Goal: Task Accomplishment & Management: Manage account settings

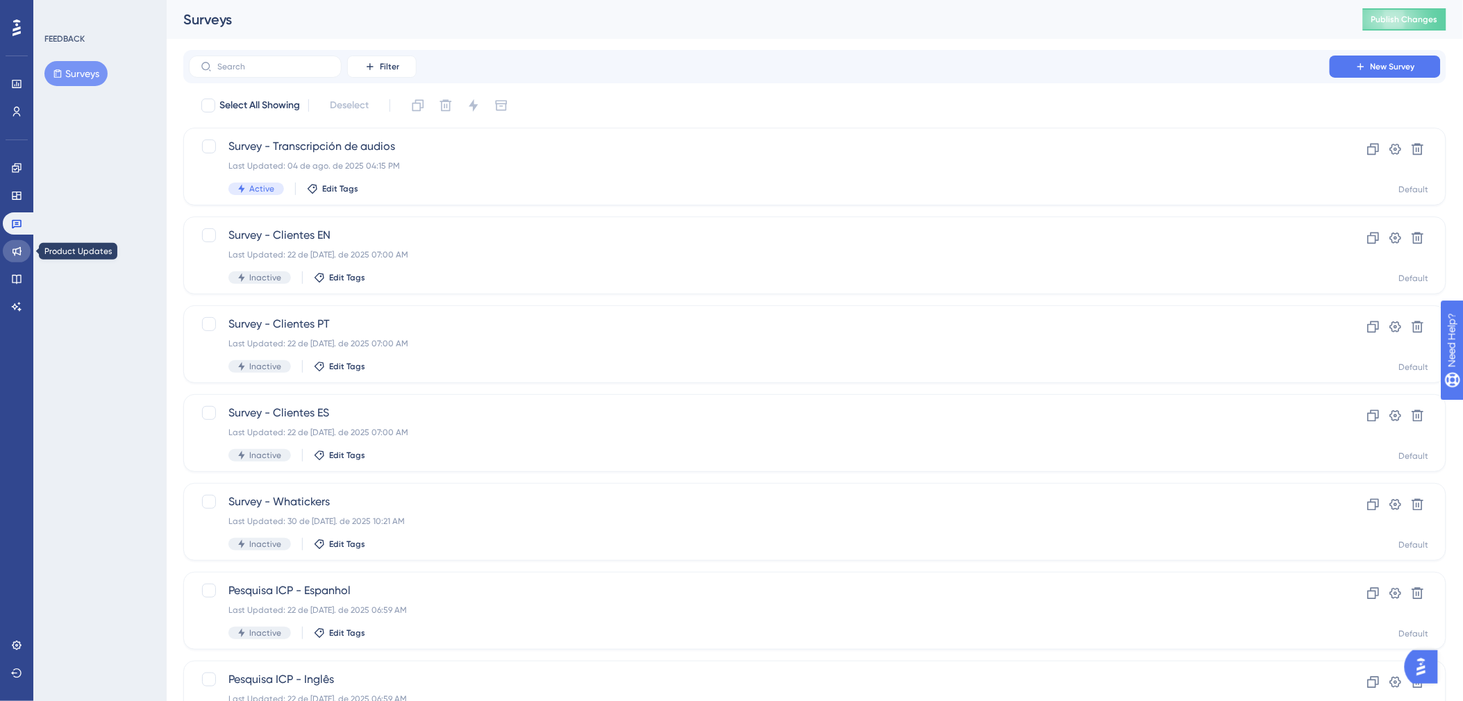
click at [19, 252] on icon at bounding box center [16, 251] width 9 height 9
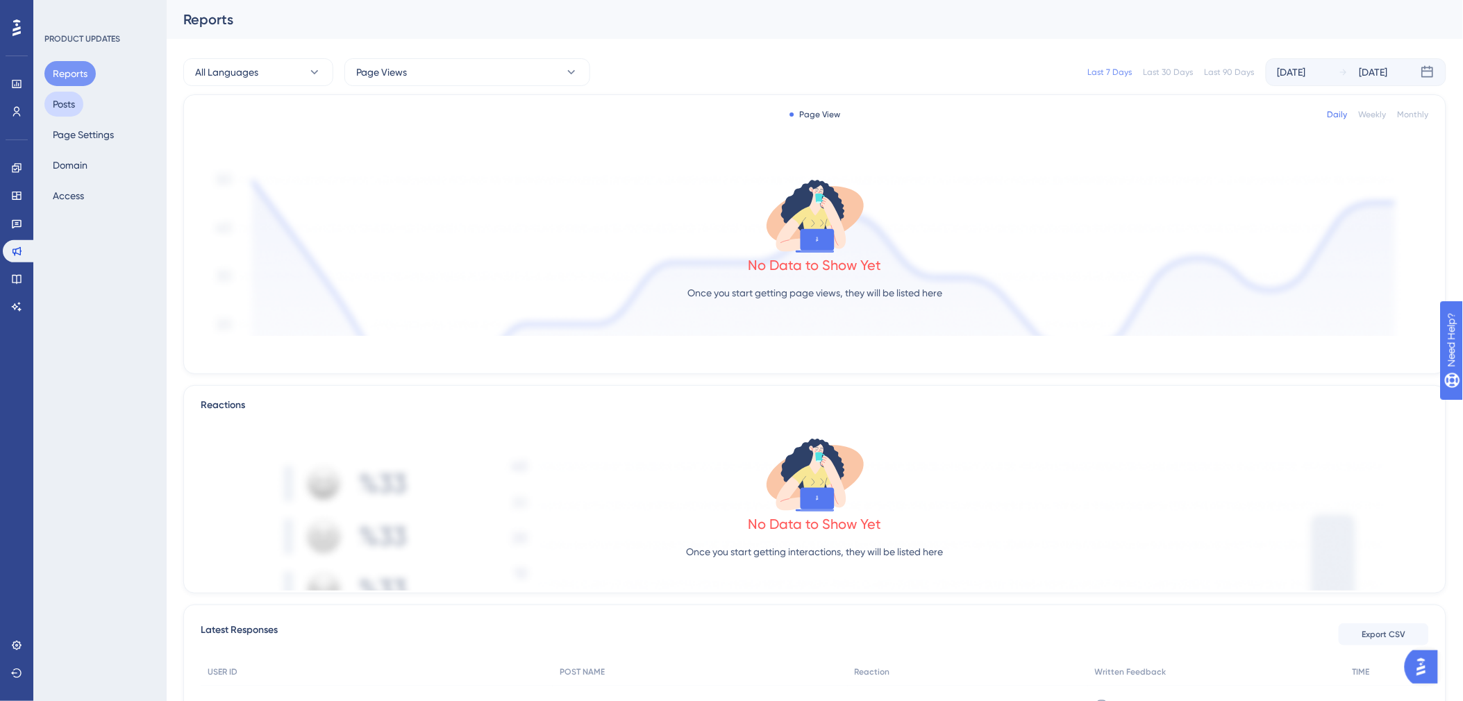
click at [50, 105] on button "Posts" at bounding box center [63, 104] width 39 height 25
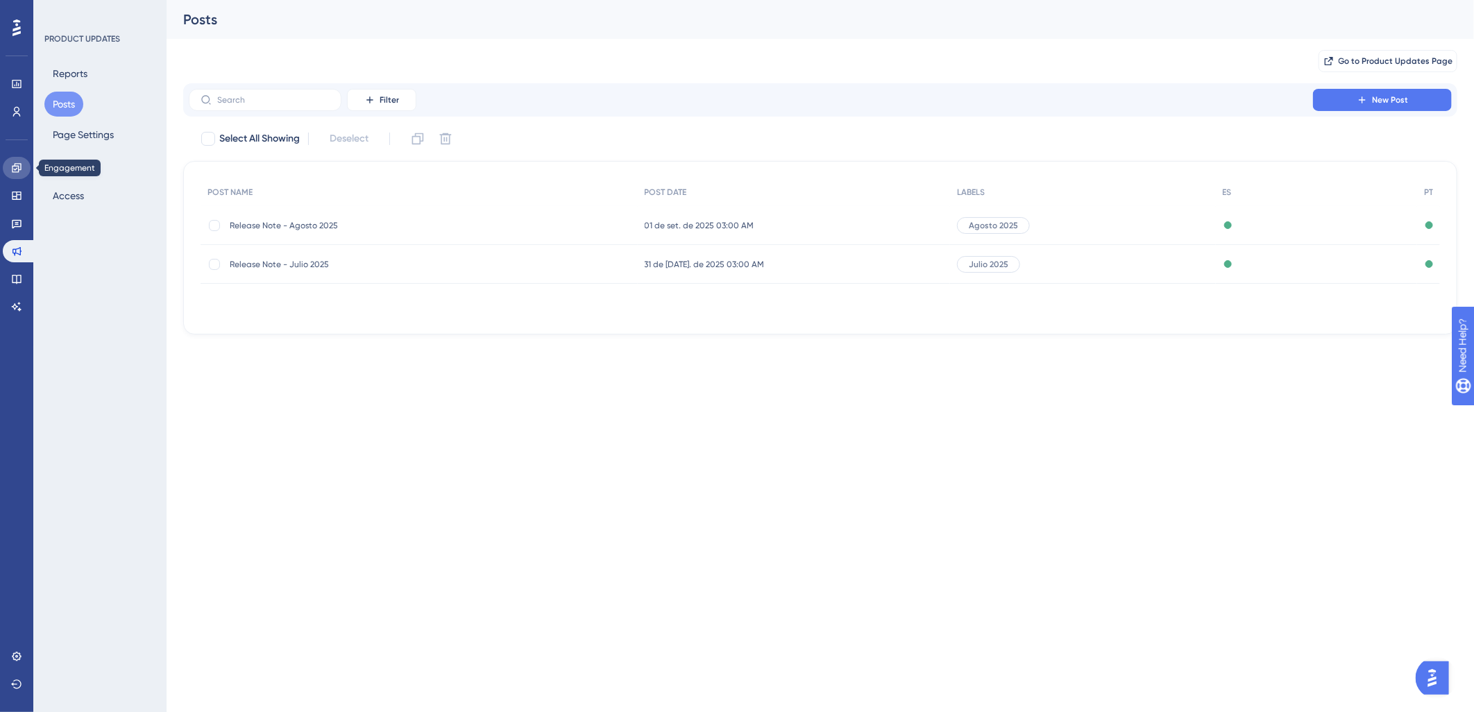
click at [8, 177] on link at bounding box center [17, 168] width 28 height 22
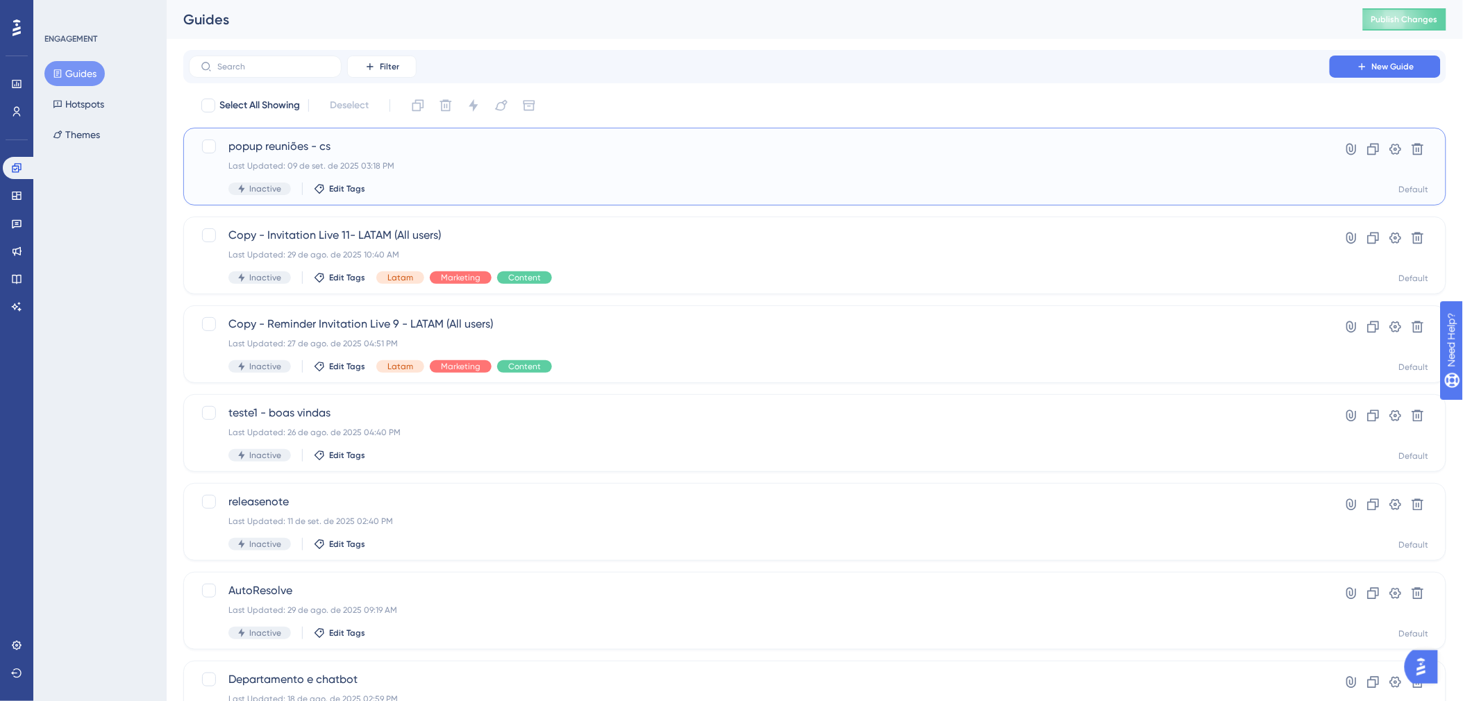
click at [424, 137] on div "popup reuniões - cs Last Updated: 09 de set. de 2025 03:18 PM Inactive Edit Tag…" at bounding box center [814, 167] width 1263 height 78
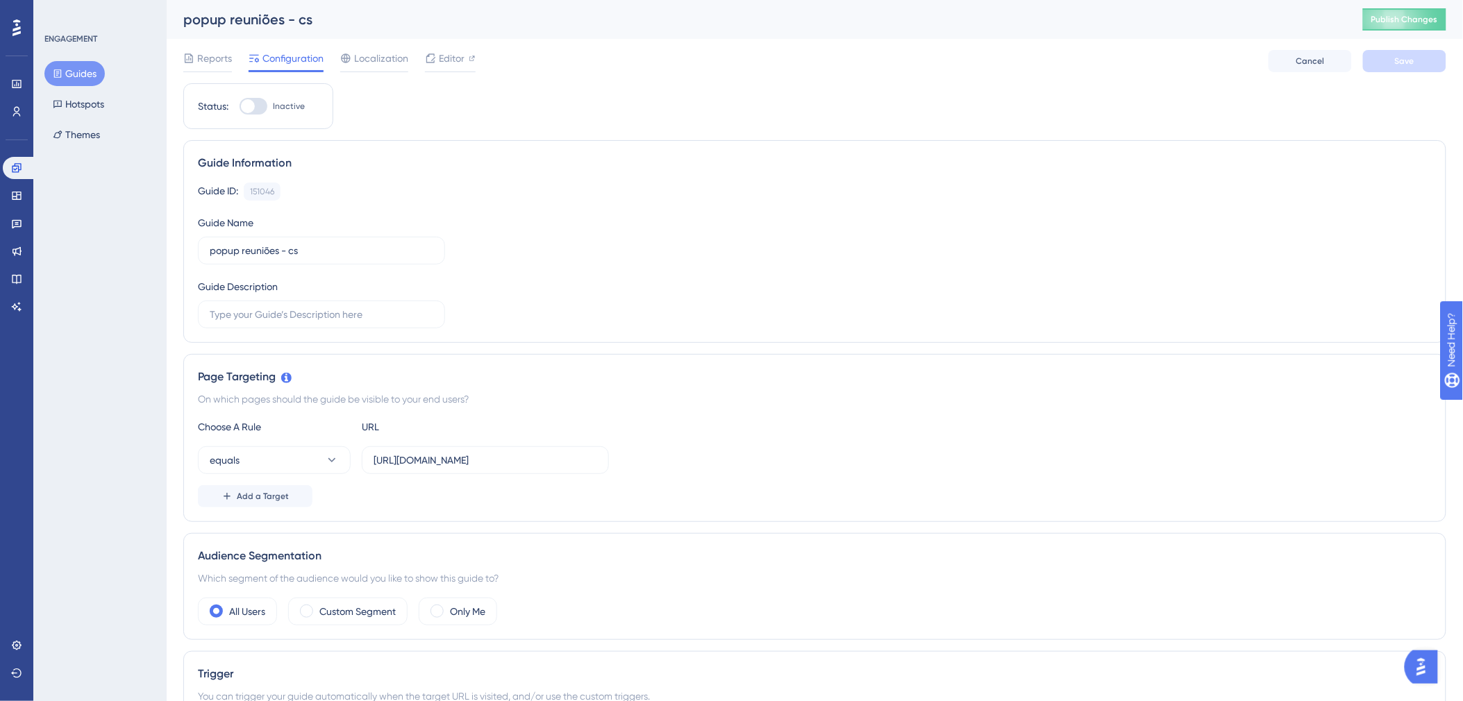
click at [242, 104] on div at bounding box center [248, 106] width 14 height 14
click at [239, 106] on input "Inactive" at bounding box center [239, 106] width 1 height 1
checkbox input "true"
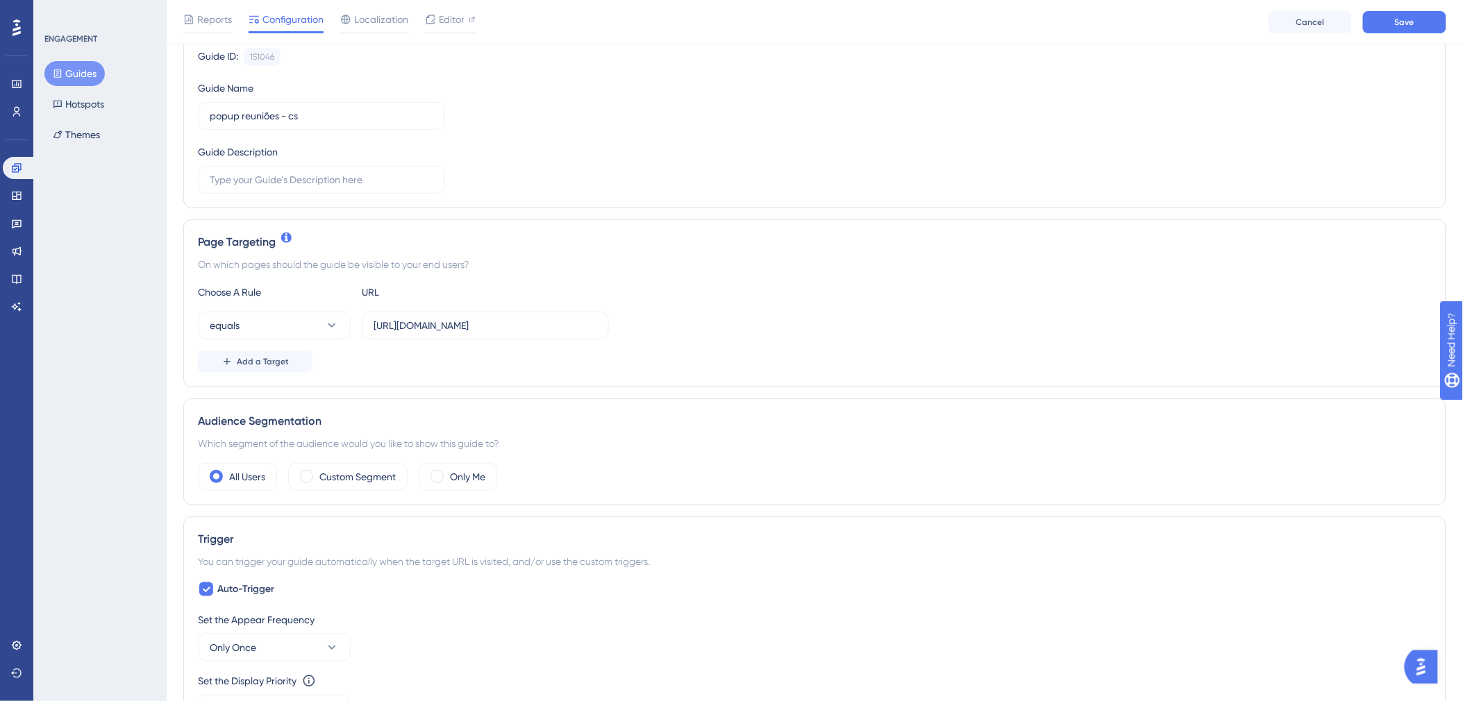
scroll to position [231, 0]
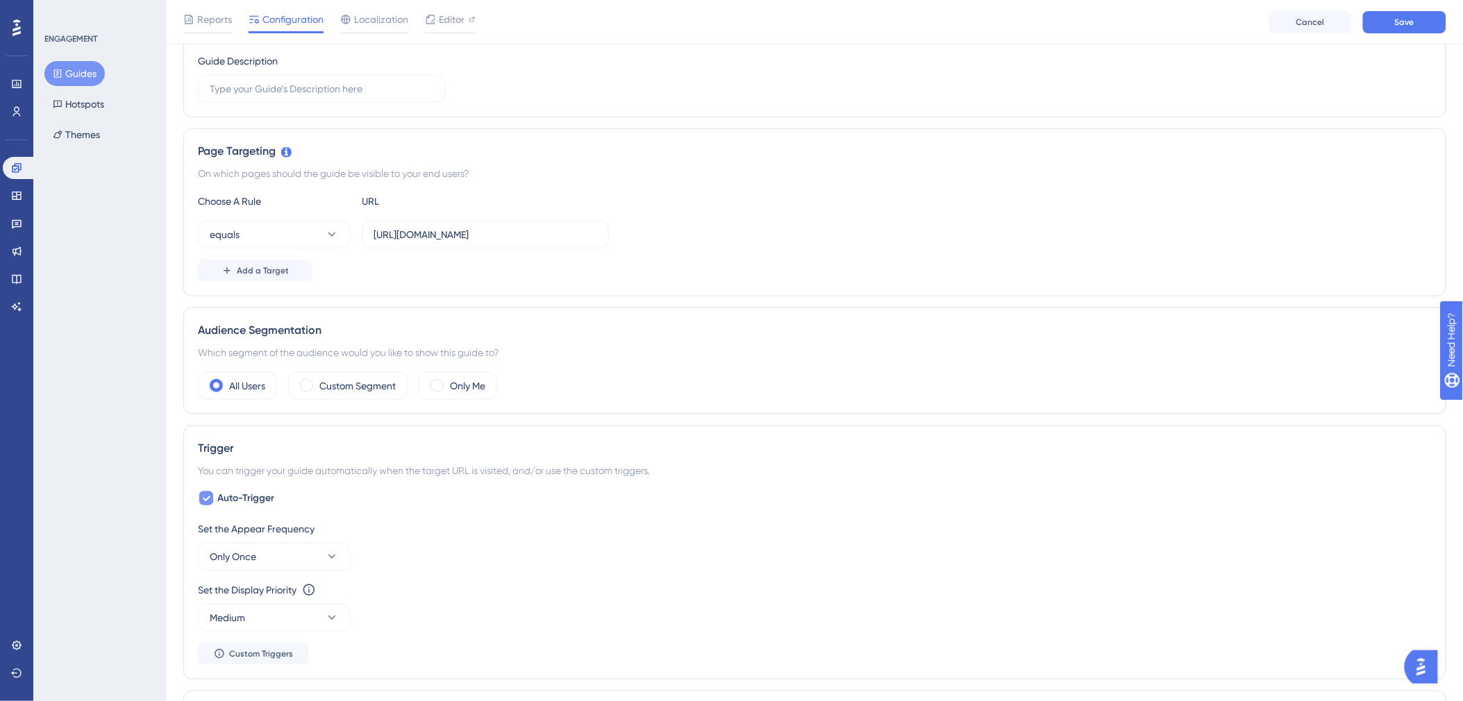
click at [245, 496] on span "Auto-Trigger" at bounding box center [245, 498] width 57 height 17
checkbox input "false"
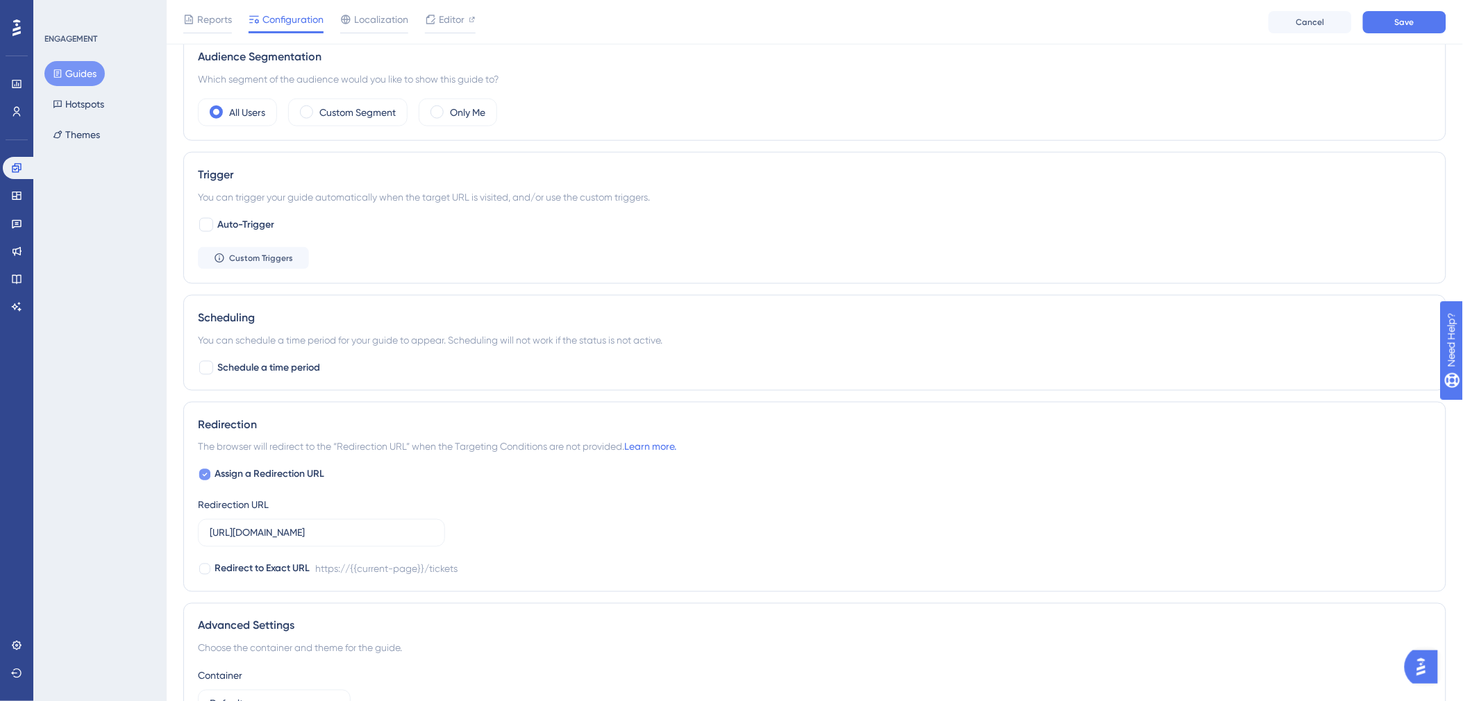
scroll to position [565, 0]
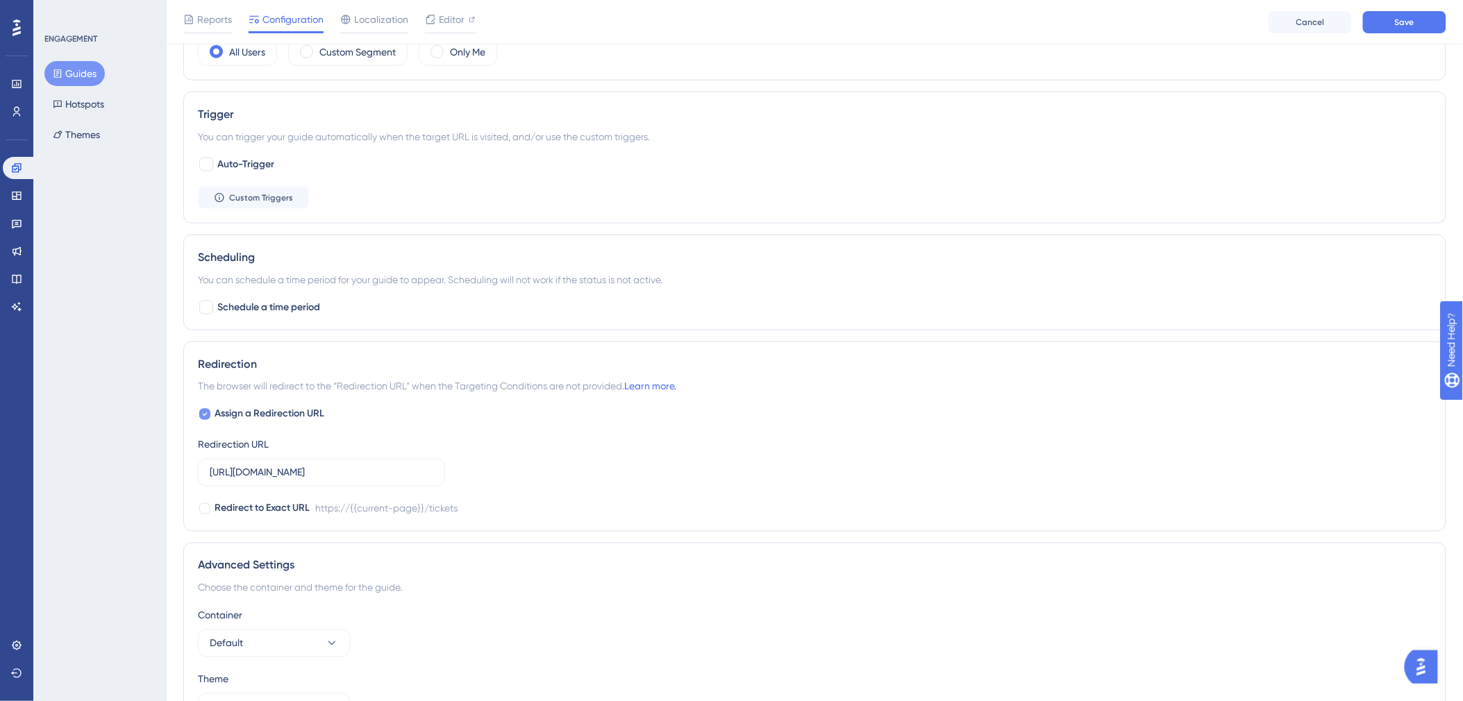
click at [223, 408] on span "Assign a Redirection URL" at bounding box center [270, 414] width 110 height 17
checkbox input "false"
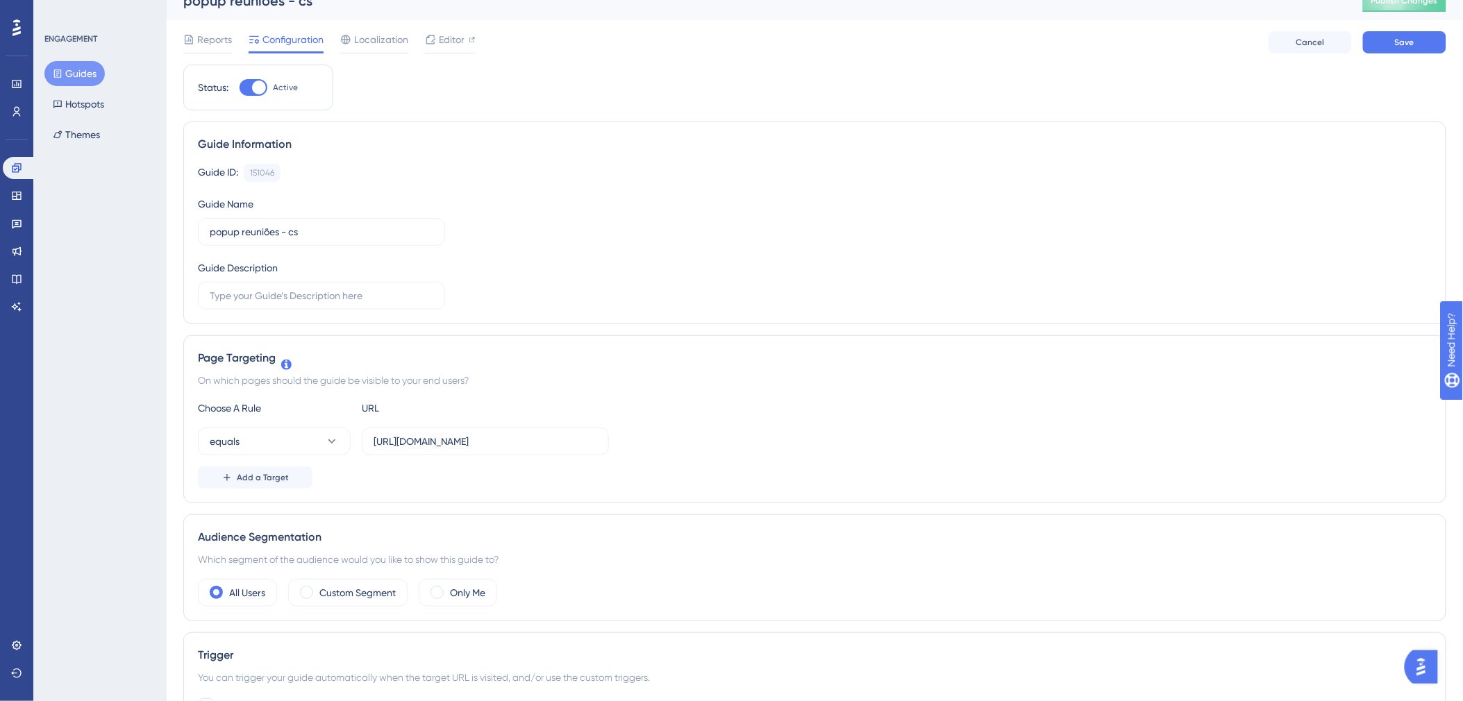
scroll to position [0, 0]
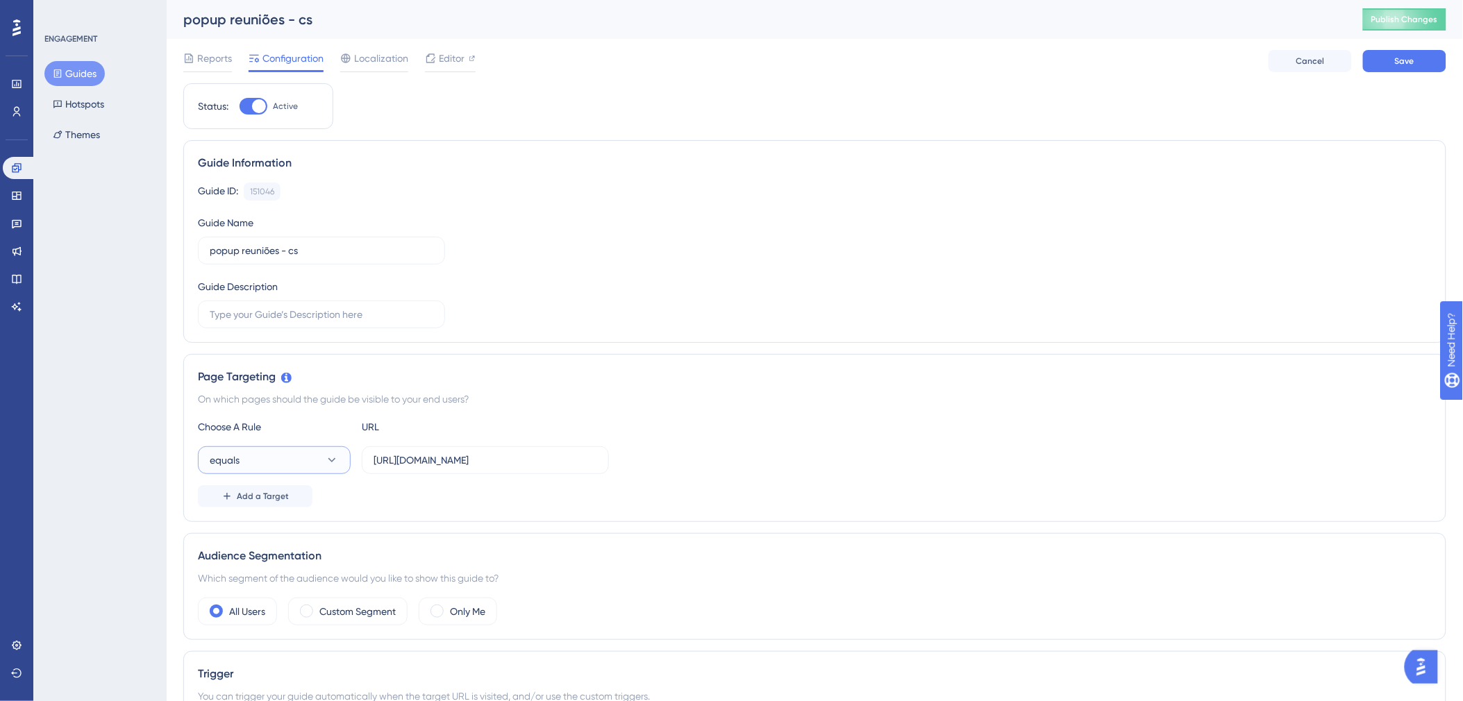
click at [300, 455] on button "equals" at bounding box center [274, 460] width 153 height 28
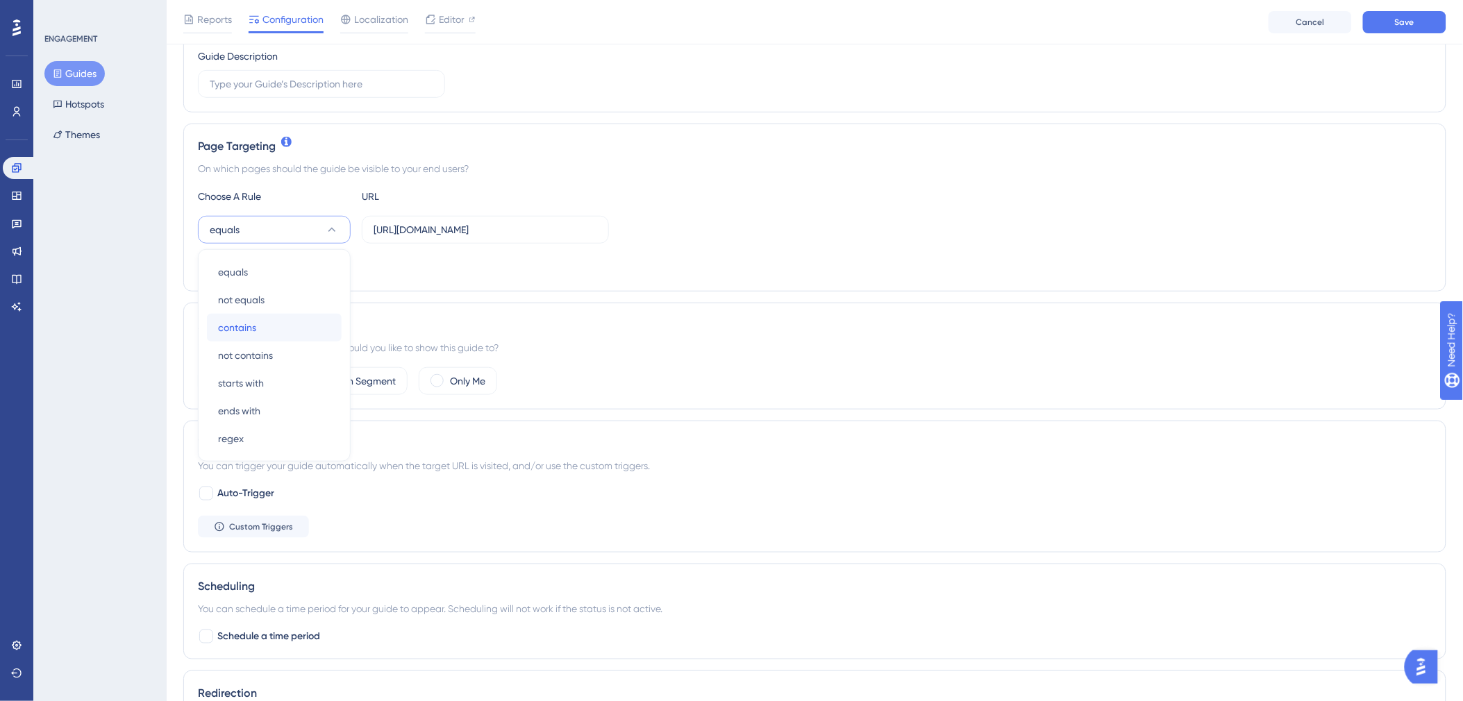
click at [290, 337] on div "contains contains" at bounding box center [274, 328] width 112 height 28
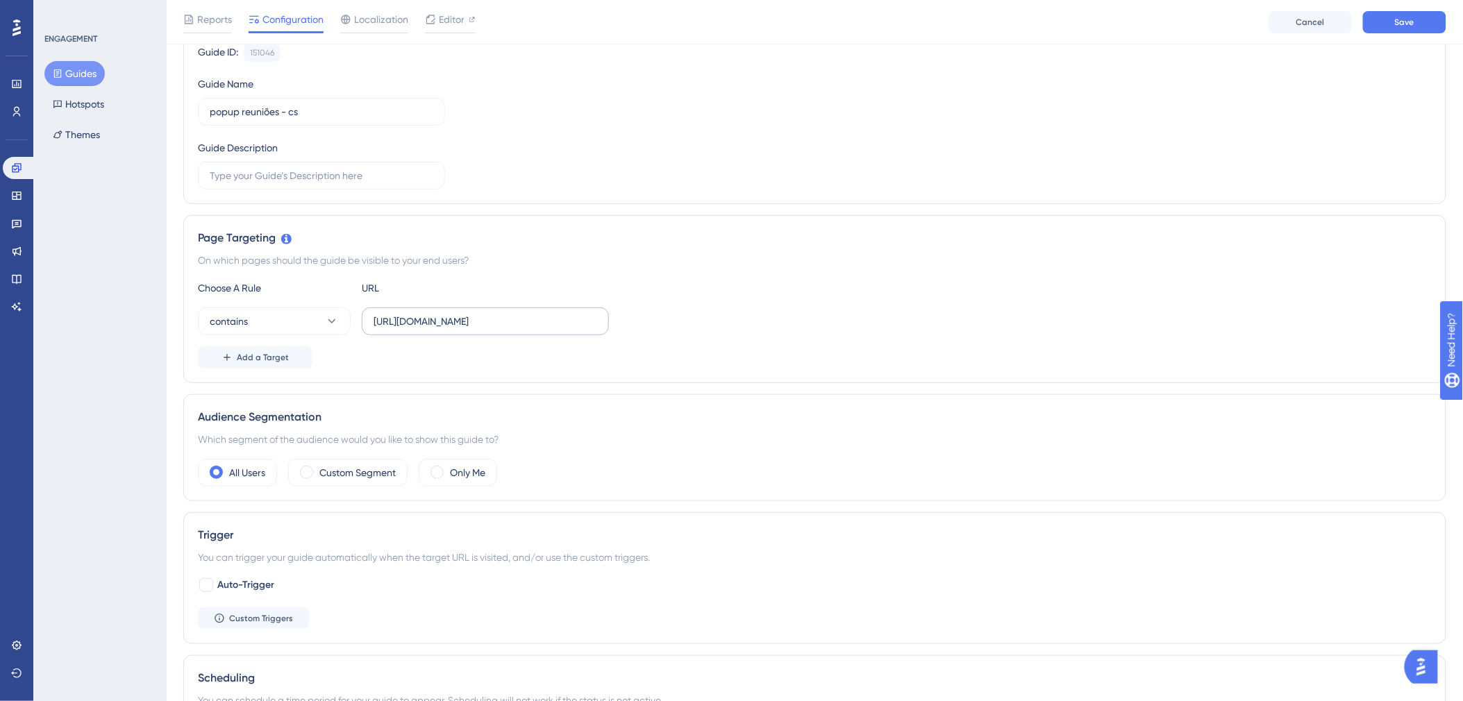
scroll to position [133, 0]
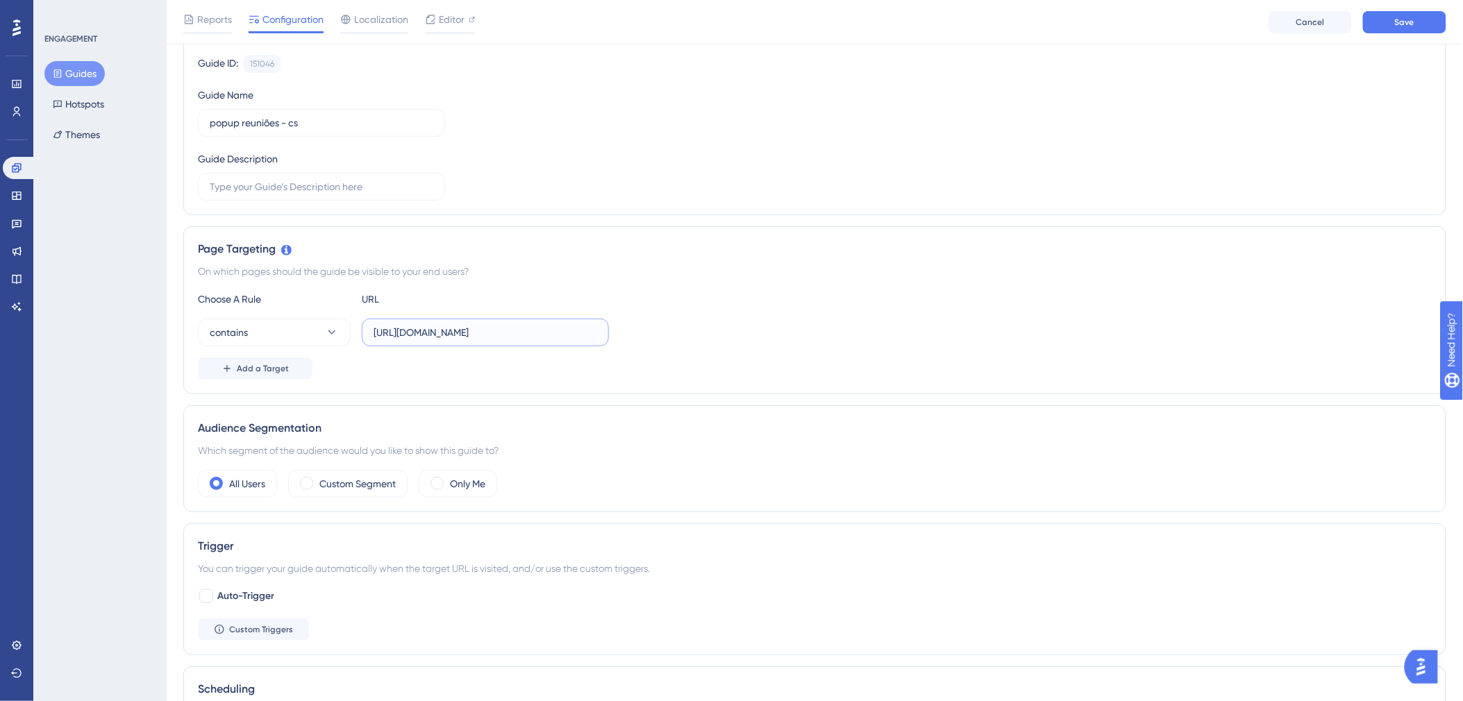
click at [503, 338] on input "[URL][DOMAIN_NAME]" at bounding box center [485, 332] width 224 height 15
drag, startPoint x: 497, startPoint y: 336, endPoint x: 539, endPoint y: 333, distance: 42.4
click at [539, 333] on input "[URL][DOMAIN_NAME]" at bounding box center [485, 332] width 224 height 15
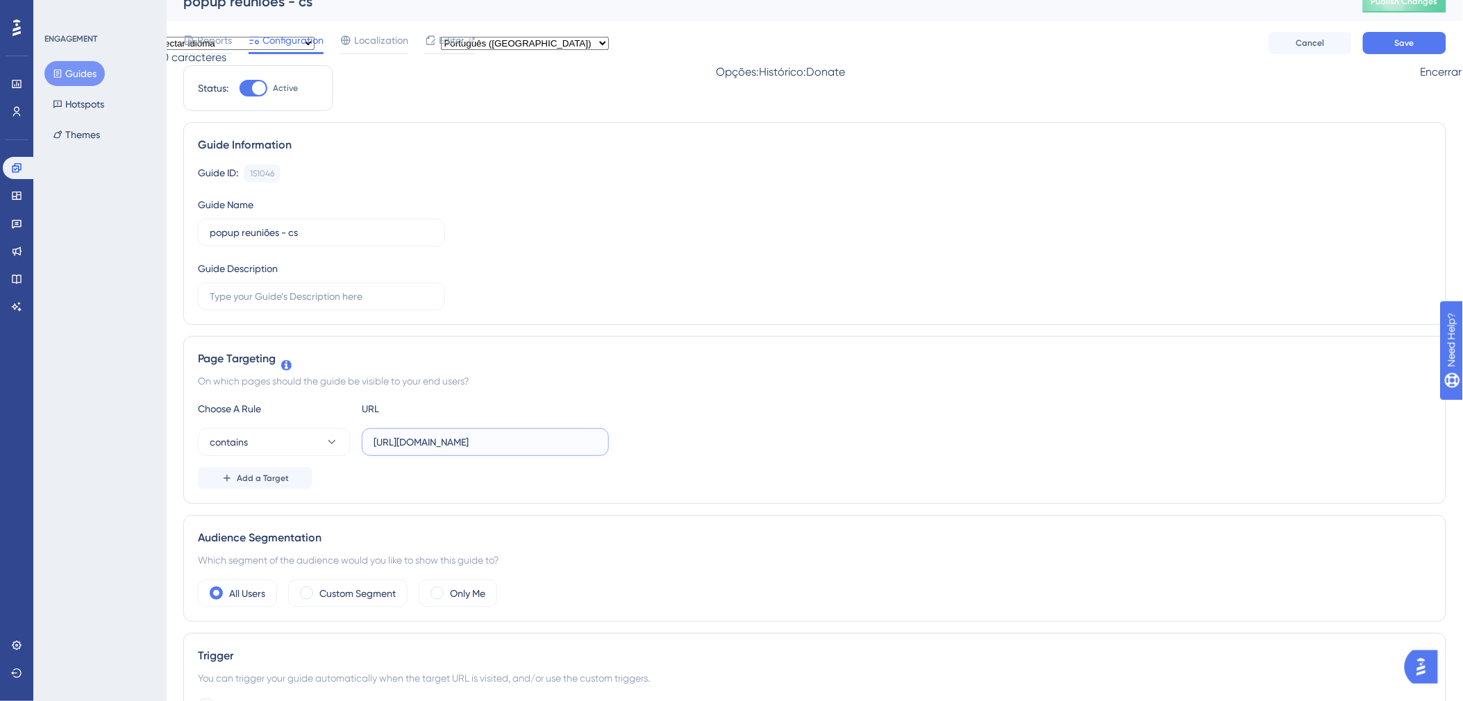
scroll to position [0, 0]
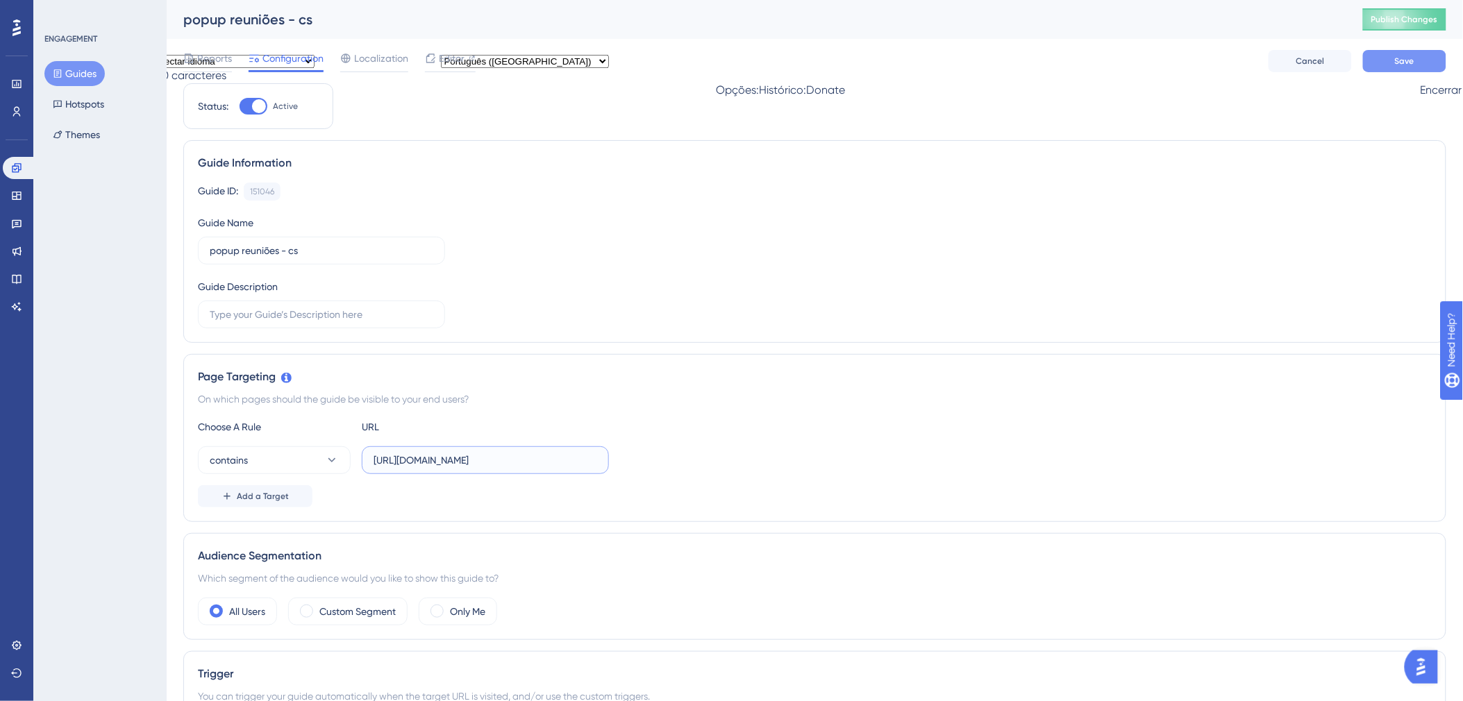
type input "[URL][DOMAIN_NAME]"
click at [1418, 63] on button "Save" at bounding box center [1404, 61] width 83 height 22
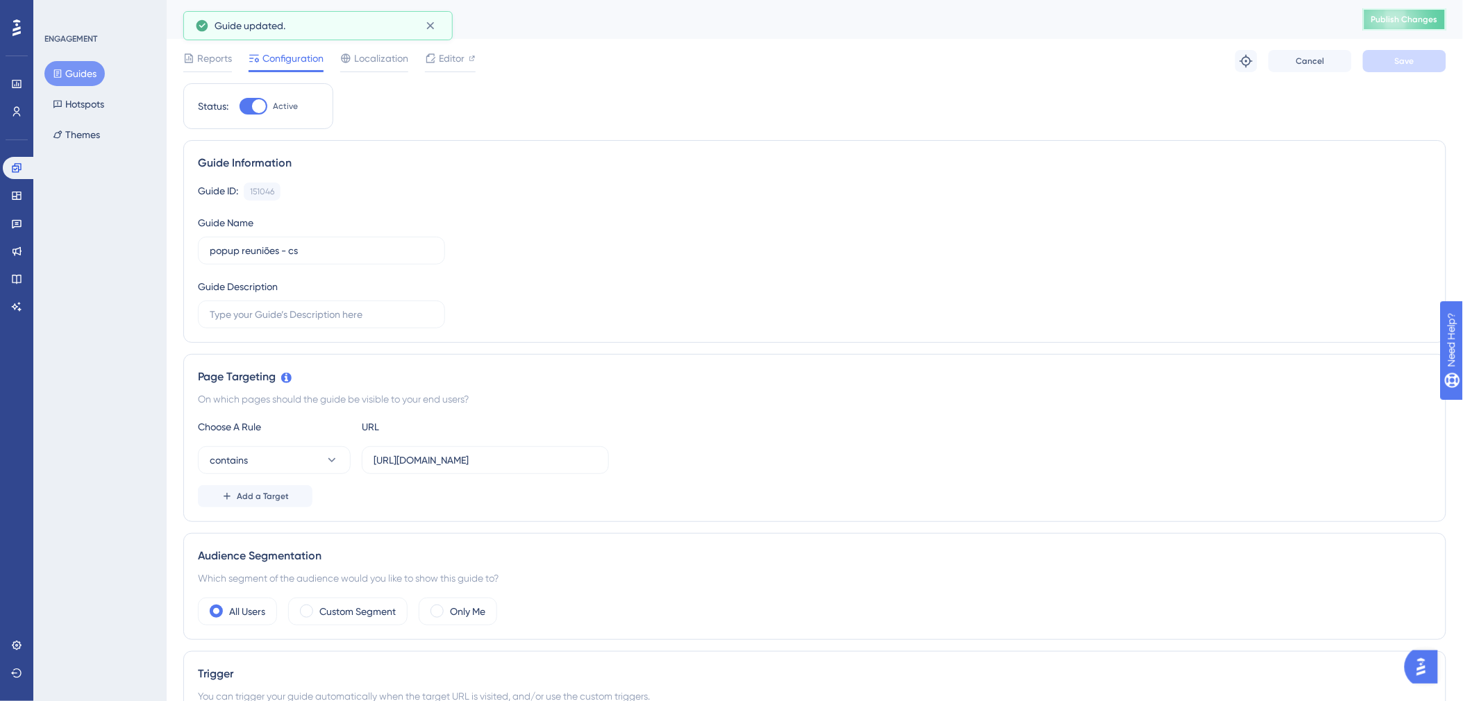
click at [1421, 19] on span "Publish Changes" at bounding box center [1404, 19] width 67 height 11
